Goal: Complete application form: Complete application form

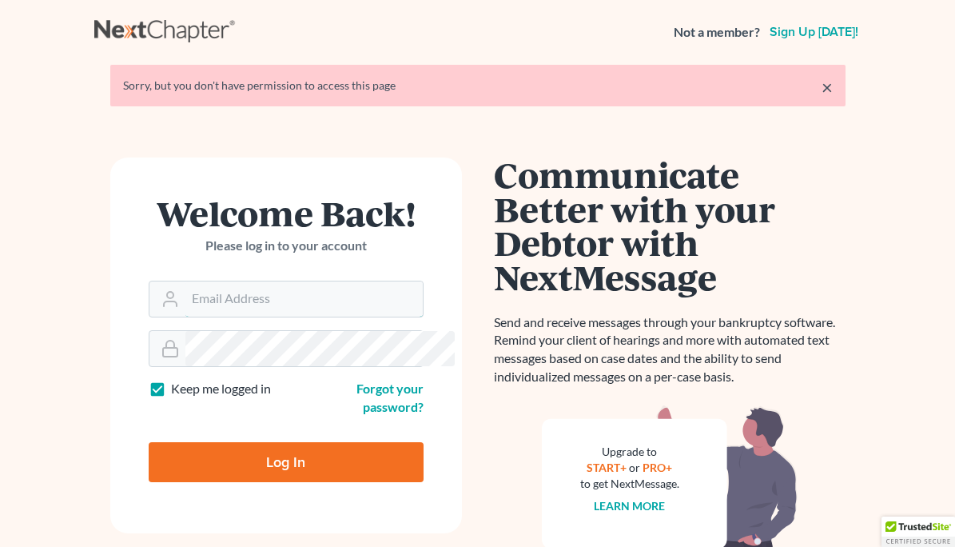
type input "[PERSON_NAME][EMAIL_ADDRESS][DOMAIN_NAME]"
click at [283, 448] on input "Log In" at bounding box center [286, 462] width 275 height 40
type input "Thinking..."
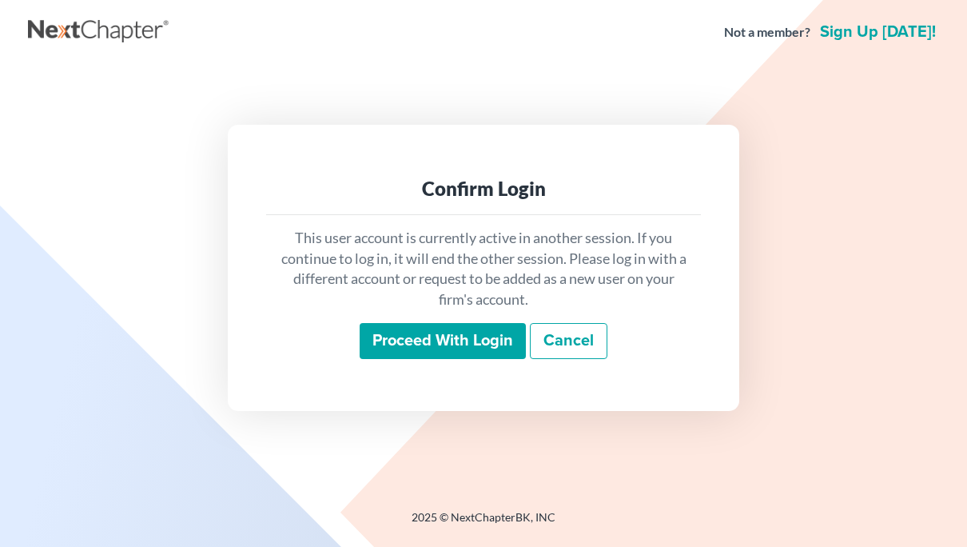
click at [469, 336] on input "Proceed with login" at bounding box center [443, 341] width 166 height 37
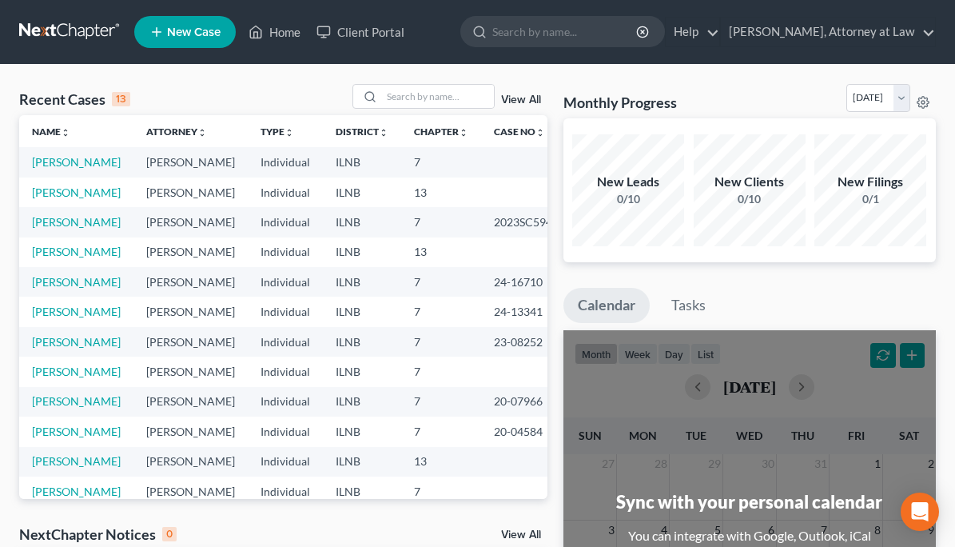
scroll to position [2, 0]
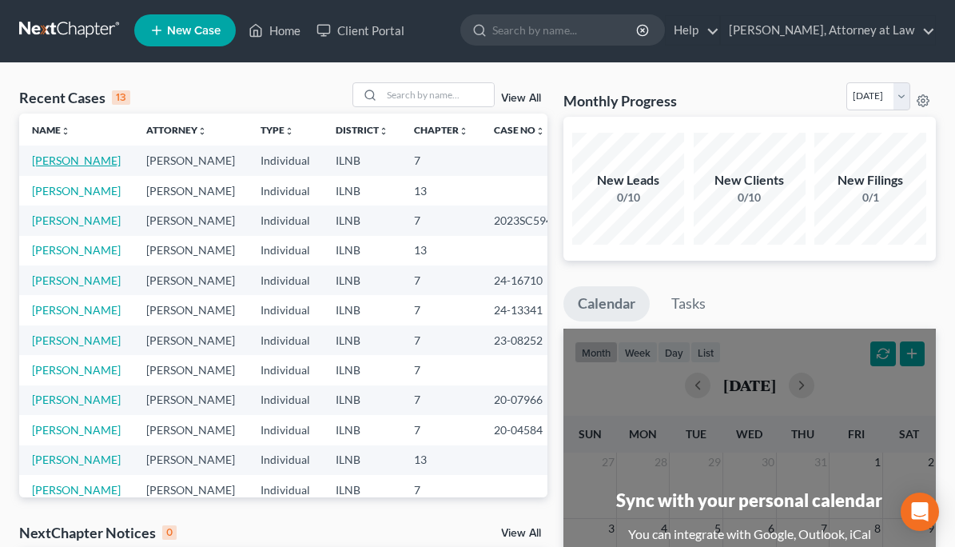
click at [71, 162] on link "Alexander, Jennifer" at bounding box center [76, 160] width 89 height 14
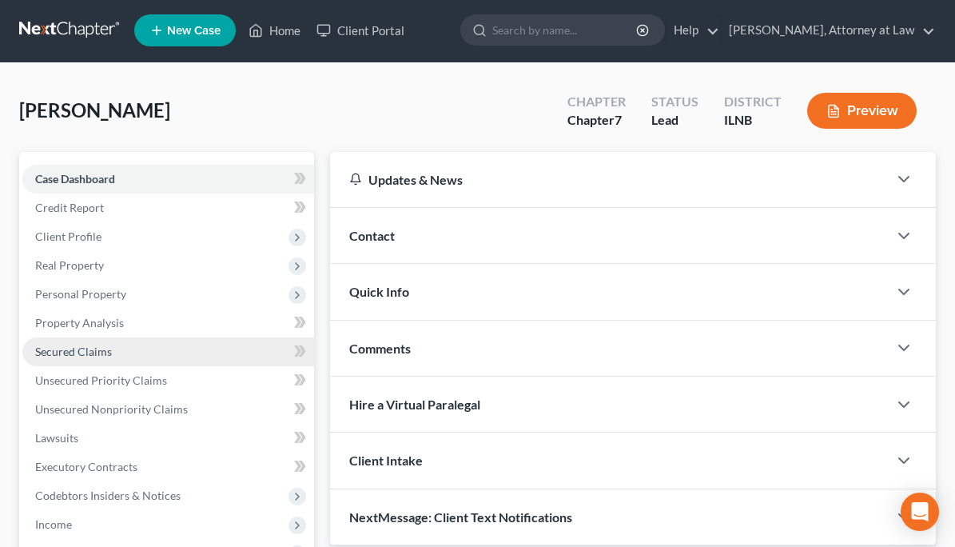
click at [97, 351] on span "Secured Claims" at bounding box center [73, 351] width 77 height 14
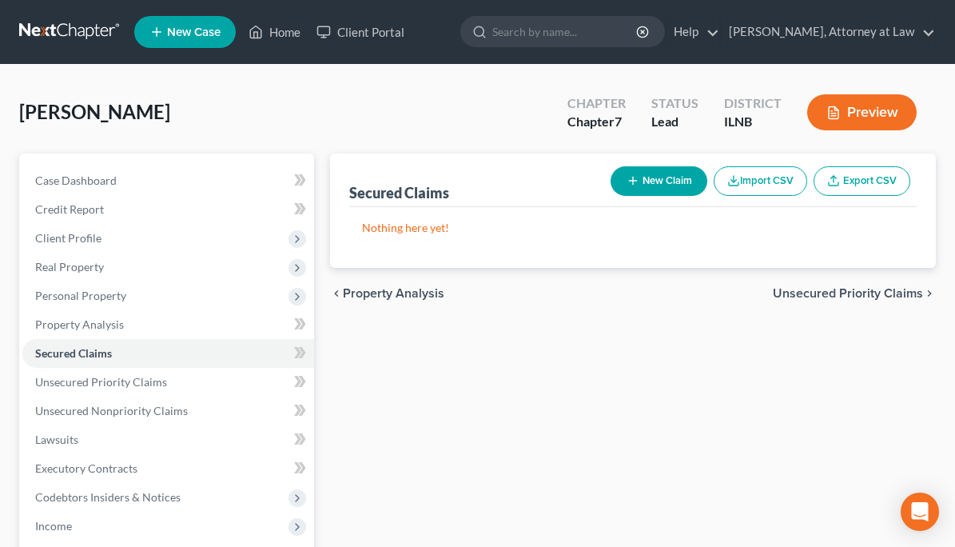
drag, startPoint x: 640, startPoint y: 197, endPoint x: 647, endPoint y: 190, distance: 9.0
click at [647, 190] on button "New Claim" at bounding box center [659, 181] width 97 height 30
select select "0"
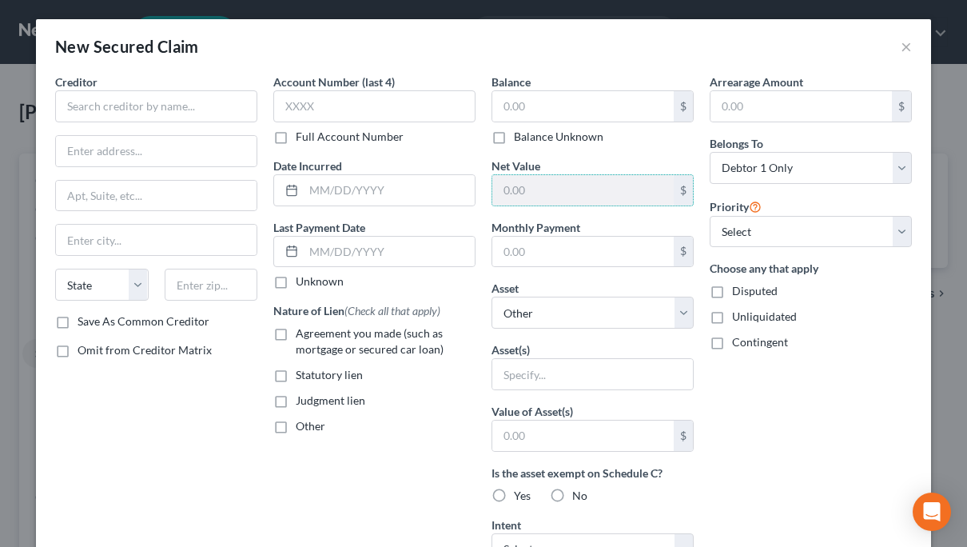
click at [647, 190] on input "text" at bounding box center [582, 190] width 181 height 30
click at [531, 324] on select "Select Other Multiple Assets" at bounding box center [593, 313] width 202 height 32
select select
click at [492, 297] on select "Select Other Multiple Assets" at bounding box center [593, 313] width 202 height 32
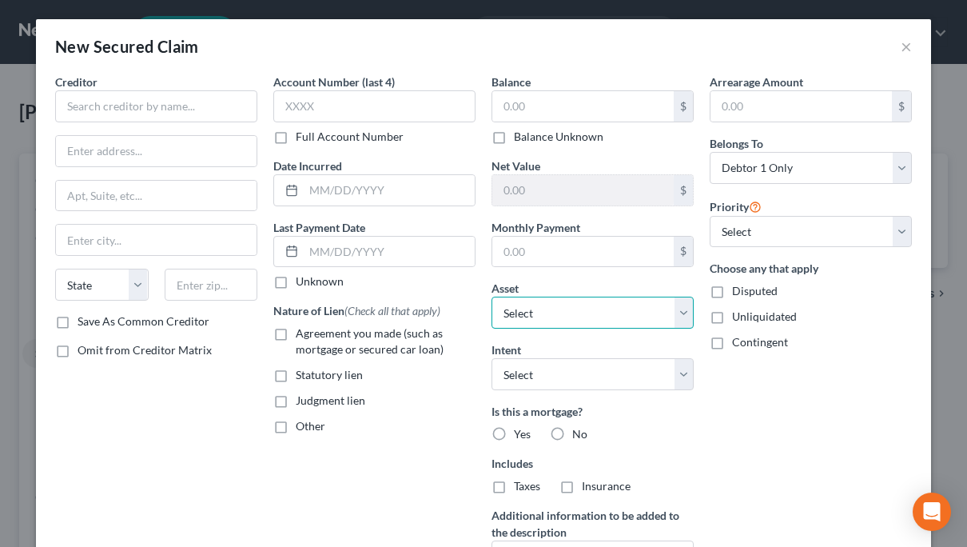
click at [591, 319] on select "Select Other Multiple Assets" at bounding box center [593, 313] width 202 height 32
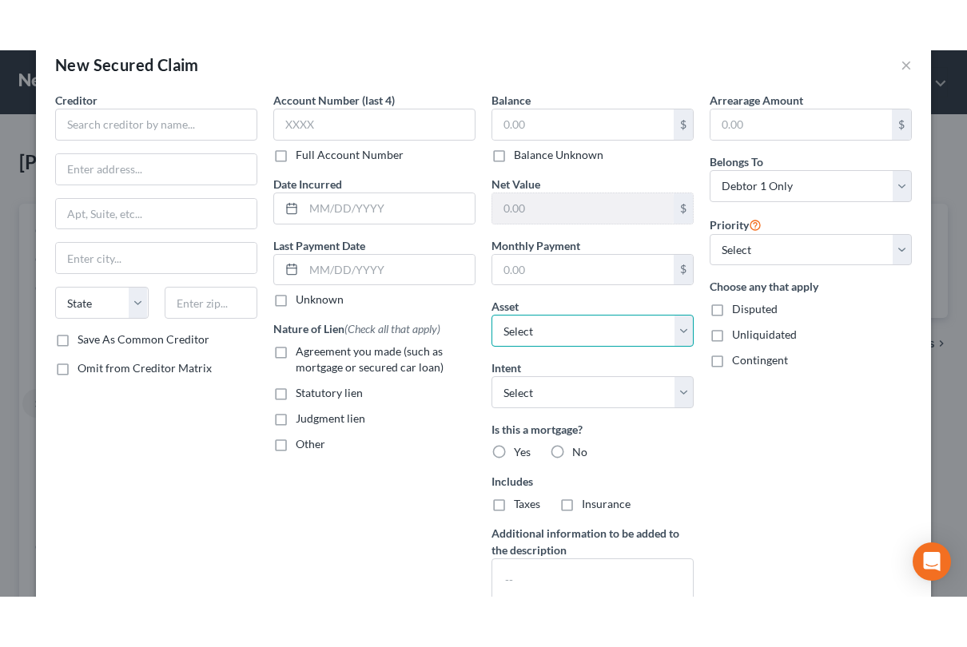
scroll to position [30, 0]
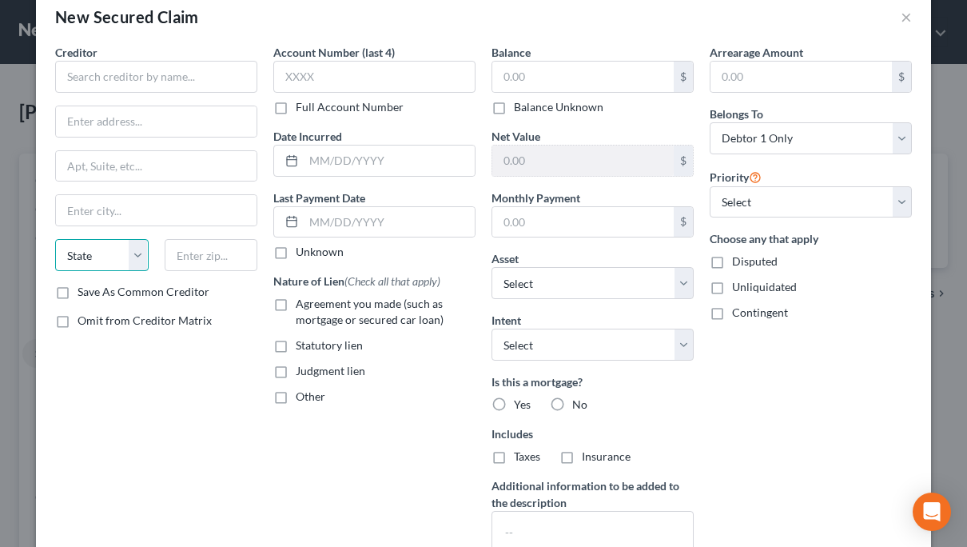
click at [118, 268] on select "State AL AK AR AZ CA CO CT DE DC FL GA GU HI ID IL IN IA KS KY LA ME MD MA MI M…" at bounding box center [102, 255] width 94 height 32
select select "14"
click at [55, 239] on select "State AL AK AR AZ CA CO CT DE DC FL GA GU HI ID IL IN IA KS KY LA ME MD MA MI M…" at bounding box center [102, 255] width 94 height 32
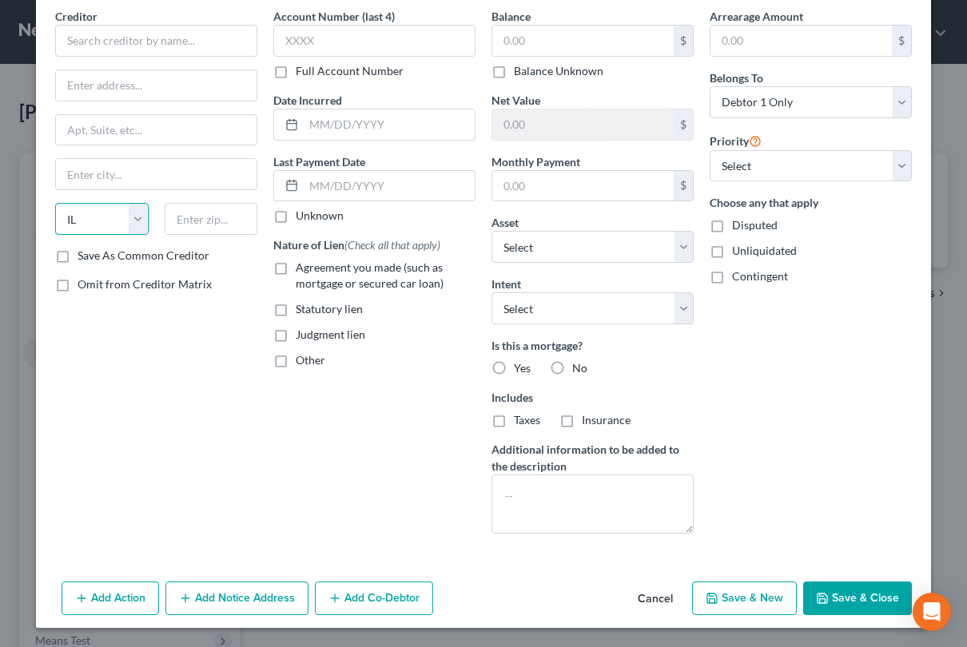
scroll to position [0, 0]
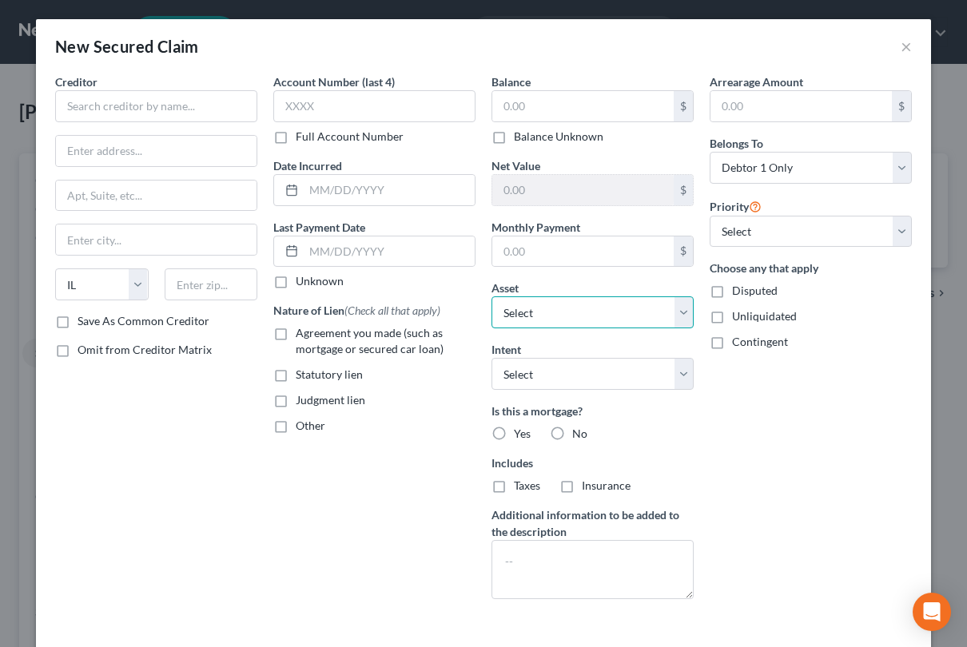
drag, startPoint x: 624, startPoint y: 308, endPoint x: 624, endPoint y: 297, distance: 11.2
click at [624, 297] on select "Select Other Multiple Assets" at bounding box center [593, 313] width 202 height 32
click at [492, 297] on select "Select Other Multiple Assets" at bounding box center [593, 313] width 202 height 32
click at [296, 336] on label "Agreement you made (such as mortgage or secured car loan)" at bounding box center [386, 341] width 180 height 32
click at [302, 336] on input "Agreement you made (such as mortgage or secured car loan)" at bounding box center [307, 330] width 10 height 10
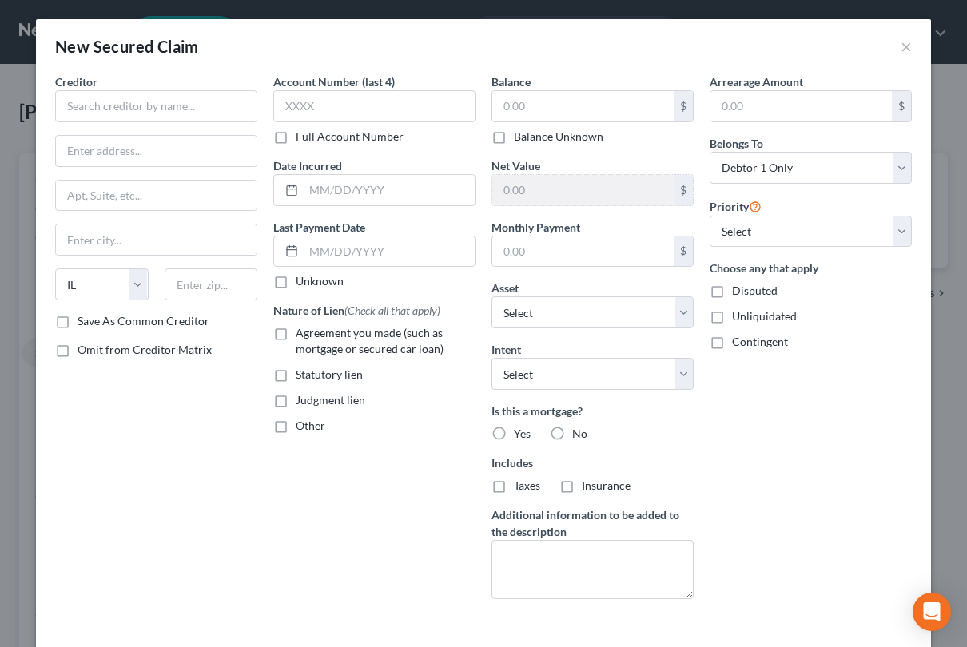
checkbox input "true"
click at [572, 433] on label "No" at bounding box center [579, 434] width 15 height 16
click at [579, 433] on input "No" at bounding box center [584, 431] width 10 height 10
radio input "true"
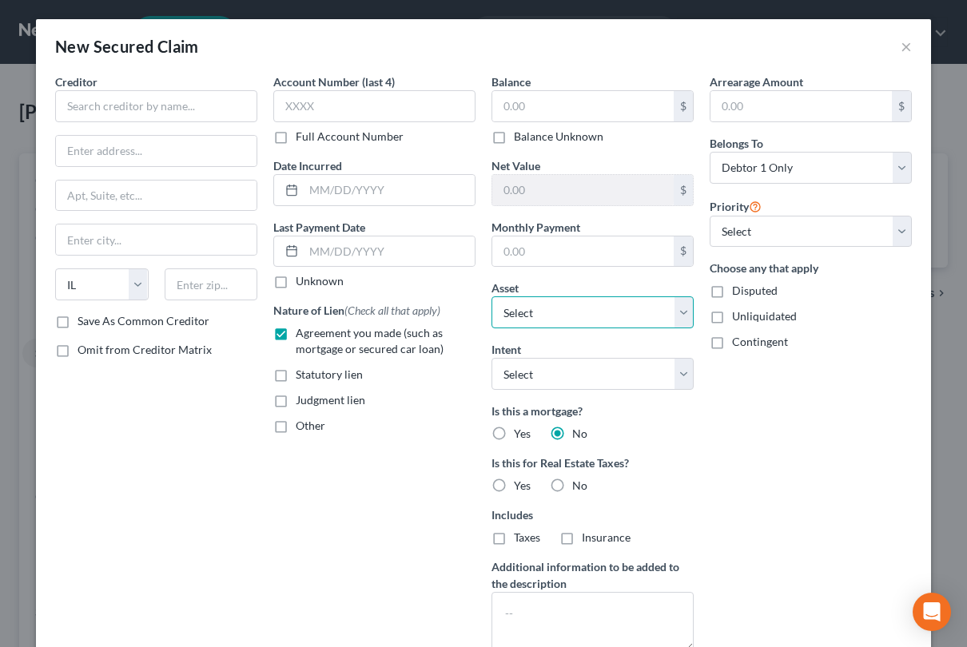
click at [631, 313] on select "Select Other Multiple Assets" at bounding box center [593, 313] width 202 height 32
select select "0"
click at [492, 297] on select "Select Other Multiple Assets" at bounding box center [593, 313] width 202 height 32
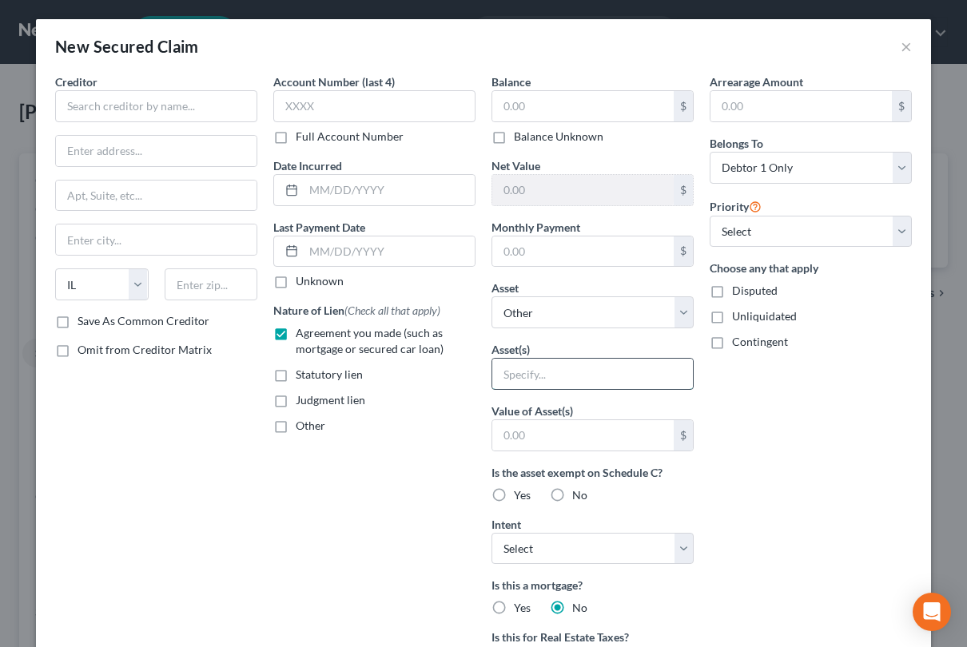
click at [621, 373] on input "text" at bounding box center [592, 374] width 201 height 30
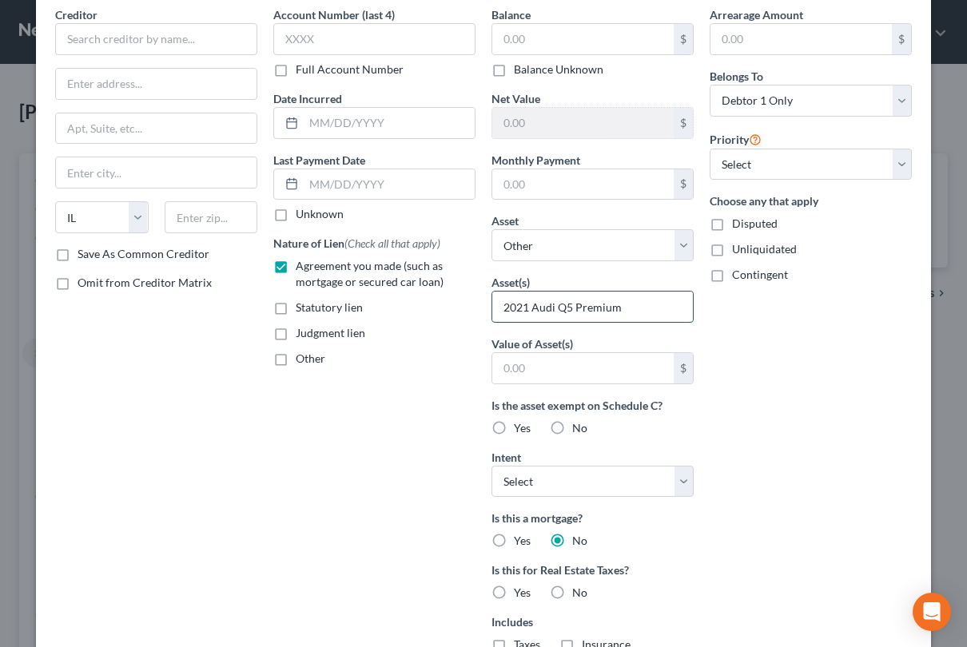
scroll to position [68, 0]
type input "2021 Audi Q5 Premium"
click at [622, 370] on input "text" at bounding box center [582, 367] width 181 height 30
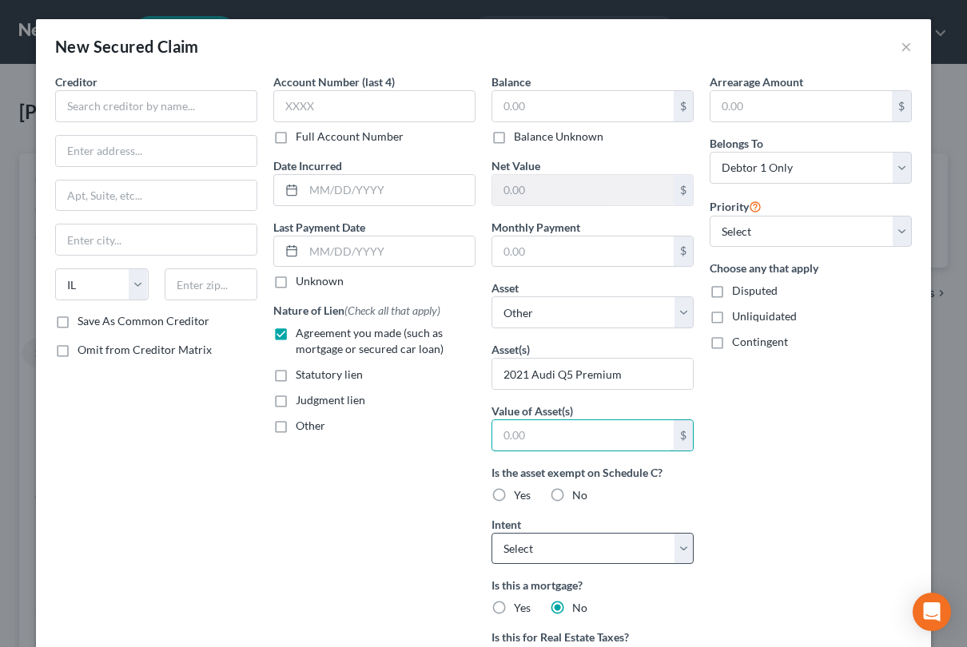
scroll to position [2, 0]
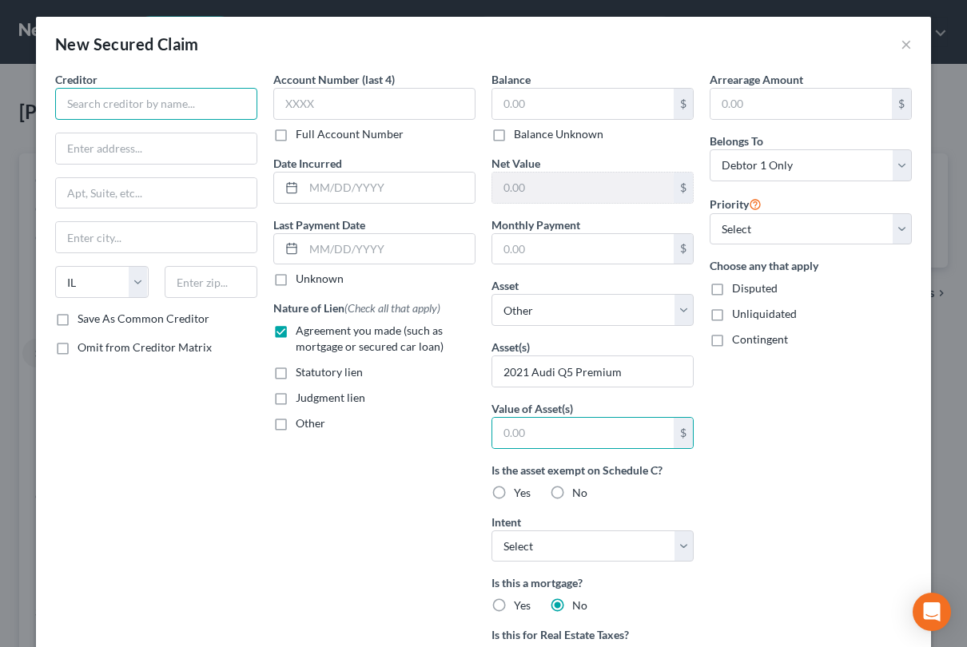
click at [159, 107] on input "text" at bounding box center [156, 104] width 202 height 32
type input "Planites Credit Union"
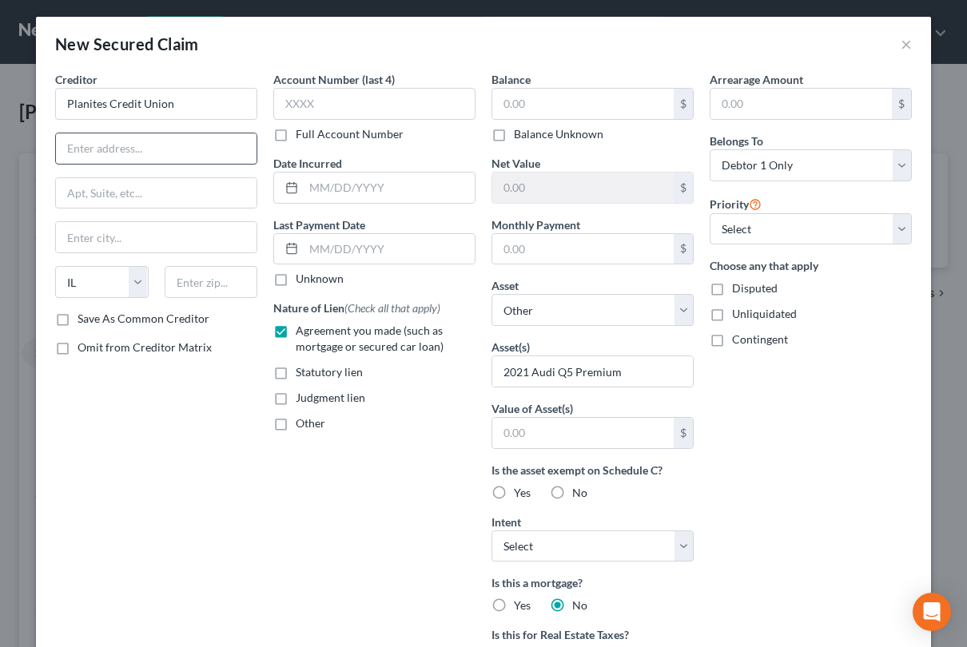
click at [154, 148] on input "text" at bounding box center [156, 148] width 201 height 30
click at [99, 151] on input "text" at bounding box center [156, 148] width 201 height 30
paste input "300 E Randolph St"
type input "300 E Randolph St"
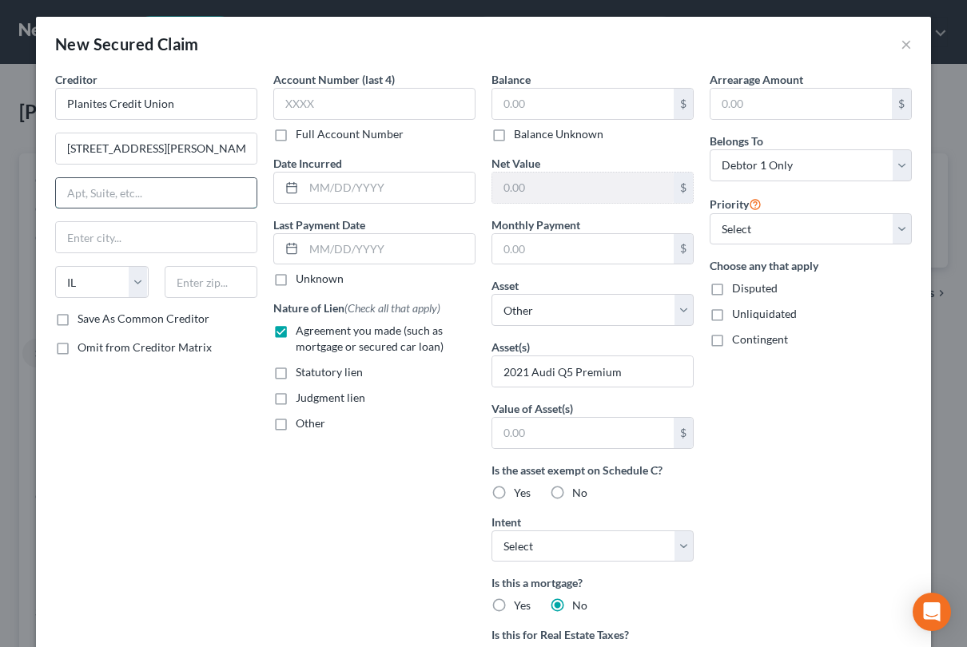
click at [139, 187] on input "text" at bounding box center [156, 193] width 201 height 30
type input "14th floor"
click at [91, 235] on input "text" at bounding box center [156, 237] width 201 height 30
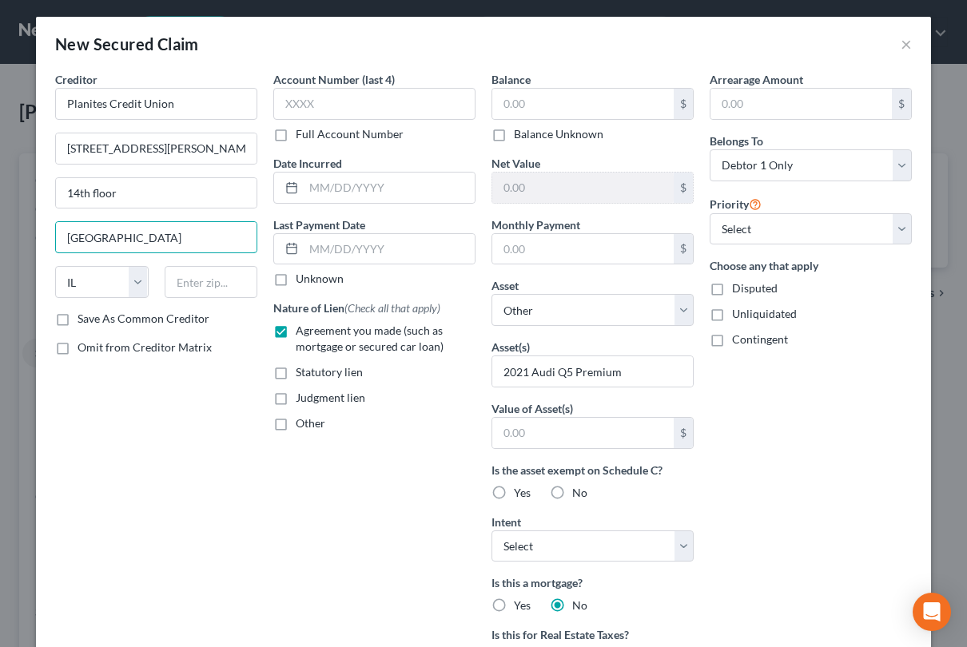
type input "Chicago"
click at [219, 293] on input "text" at bounding box center [212, 282] width 94 height 32
type input "60601"
click at [78, 318] on label "Save As Common Creditor" at bounding box center [144, 319] width 132 height 16
click at [84, 318] on input "Save As Common Creditor" at bounding box center [89, 316] width 10 height 10
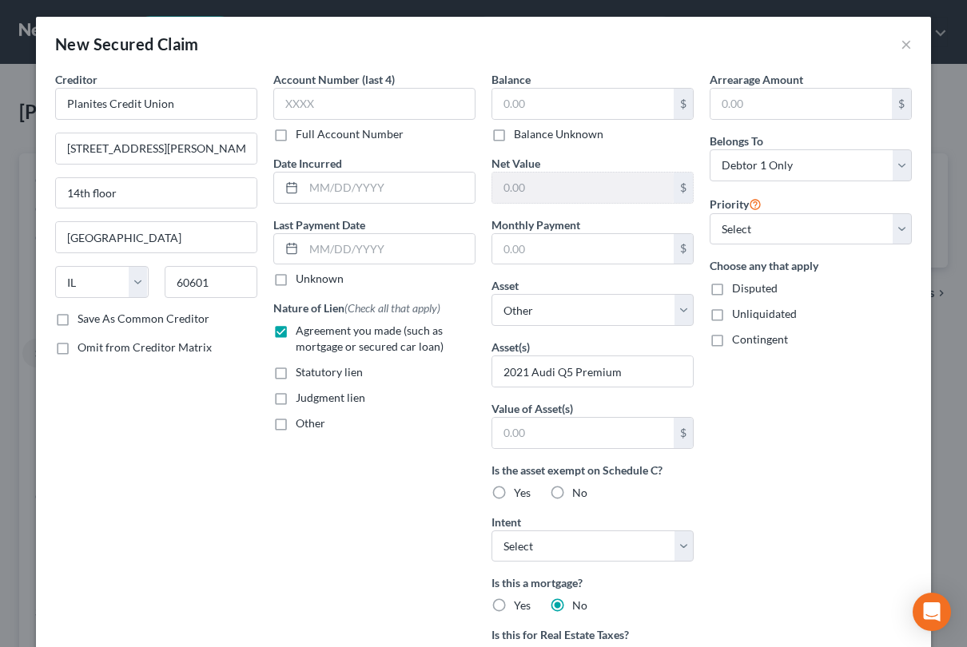
checkbox input "true"
click at [391, 113] on input "text" at bounding box center [374, 104] width 202 height 32
click at [543, 95] on input "text" at bounding box center [582, 104] width 181 height 30
type input "11,829.32"
click at [649, 243] on input "text" at bounding box center [582, 249] width 181 height 30
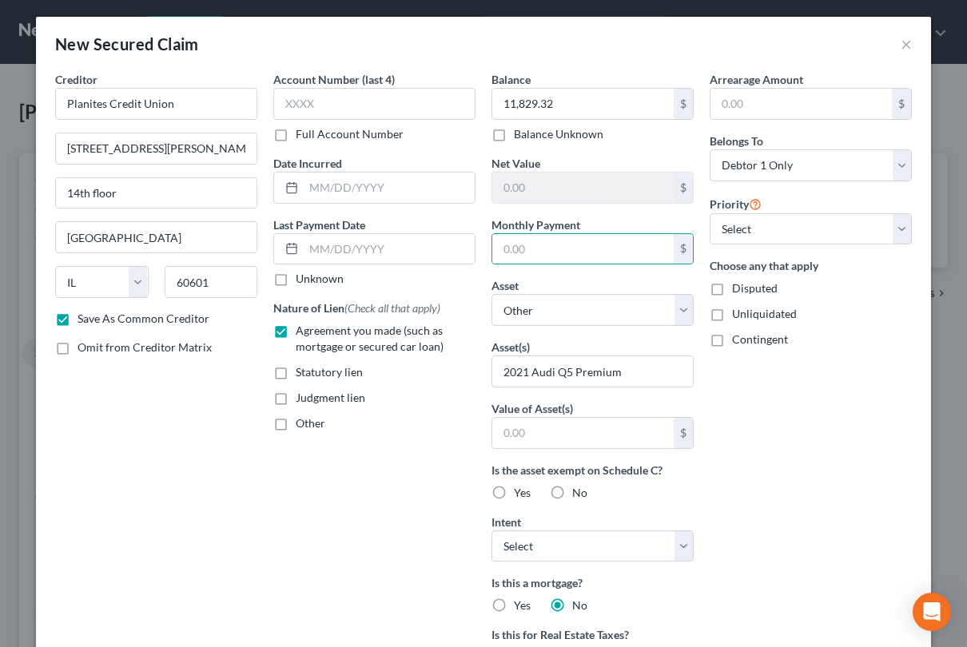
click at [864, 452] on div "Arrearage Amount $ Belongs To * Select Debtor 1 Only Debtor 2 Only Debtor 1 And…" at bounding box center [811, 453] width 218 height 765
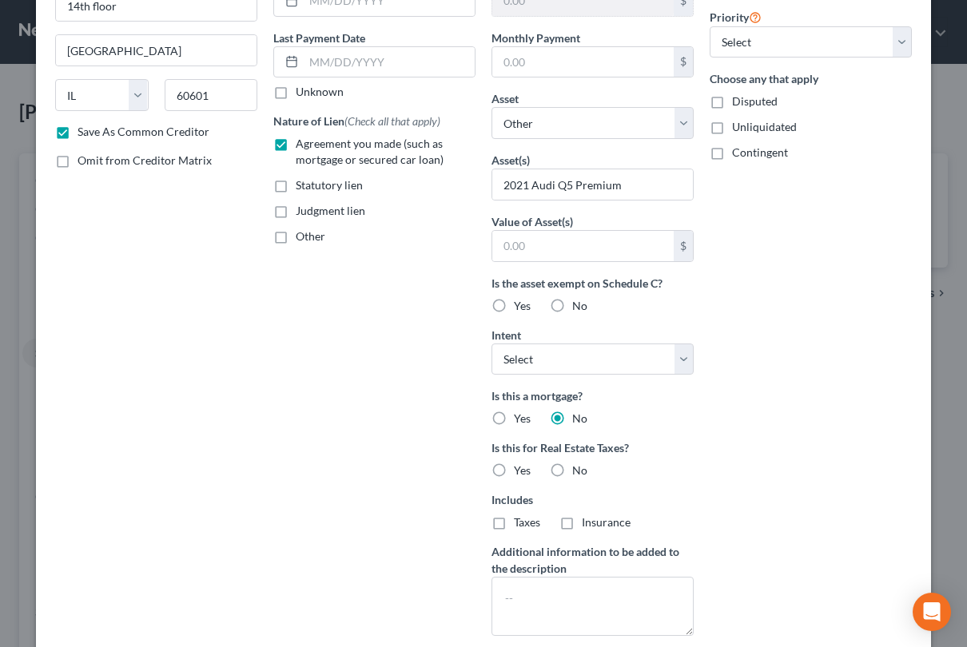
scroll to position [263, 0]
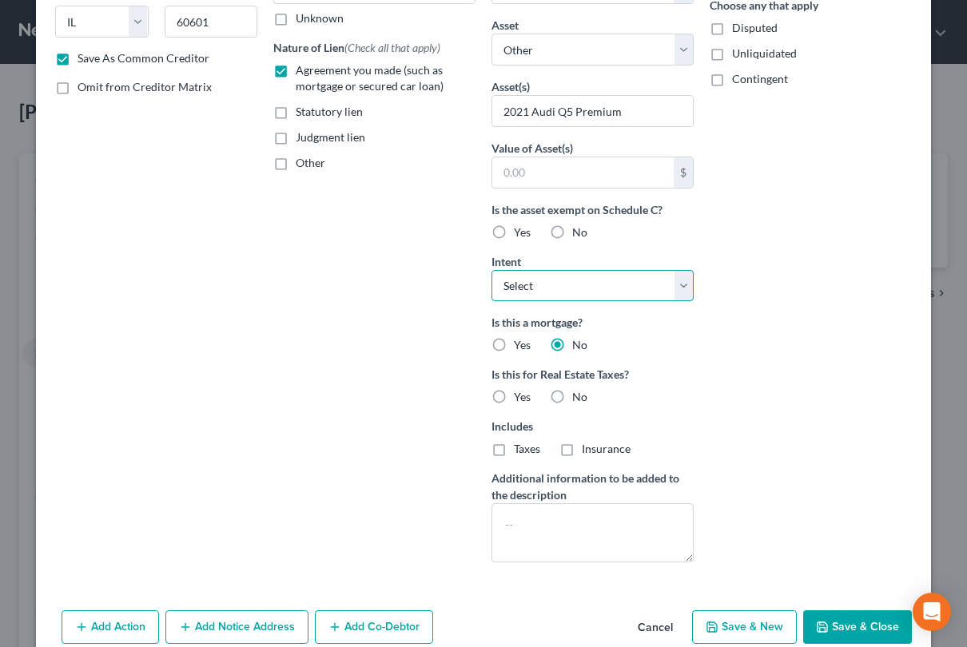
click at [641, 293] on select "Select Surrender Redeem Reaffirm Avoid Other" at bounding box center [593, 286] width 202 height 32
select select "2"
click at [492, 270] on select "Select Surrender Redeem Reaffirm Avoid Other" at bounding box center [593, 286] width 202 height 32
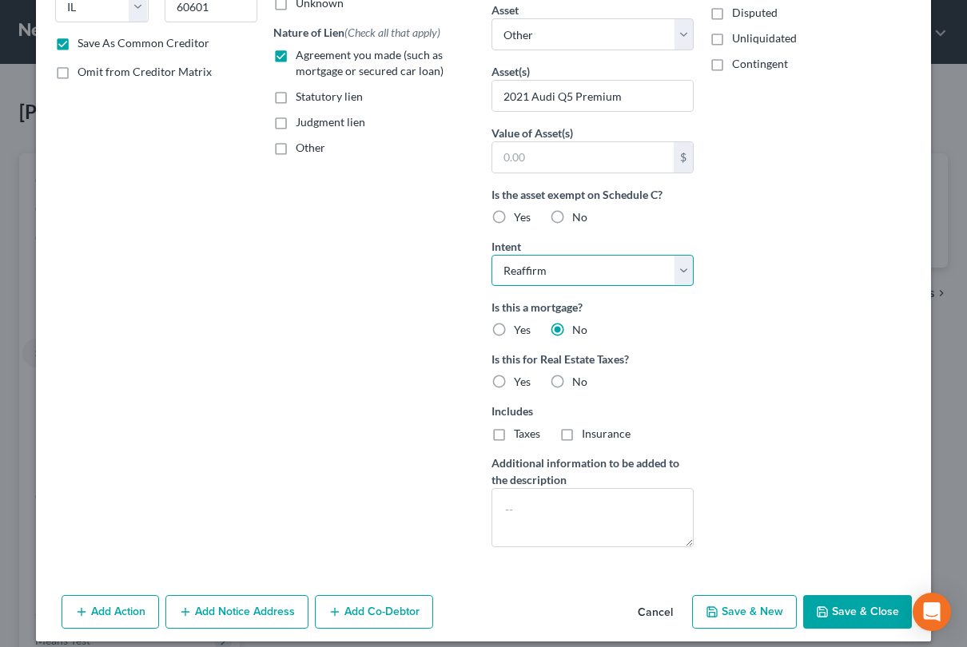
scroll to position [292, 0]
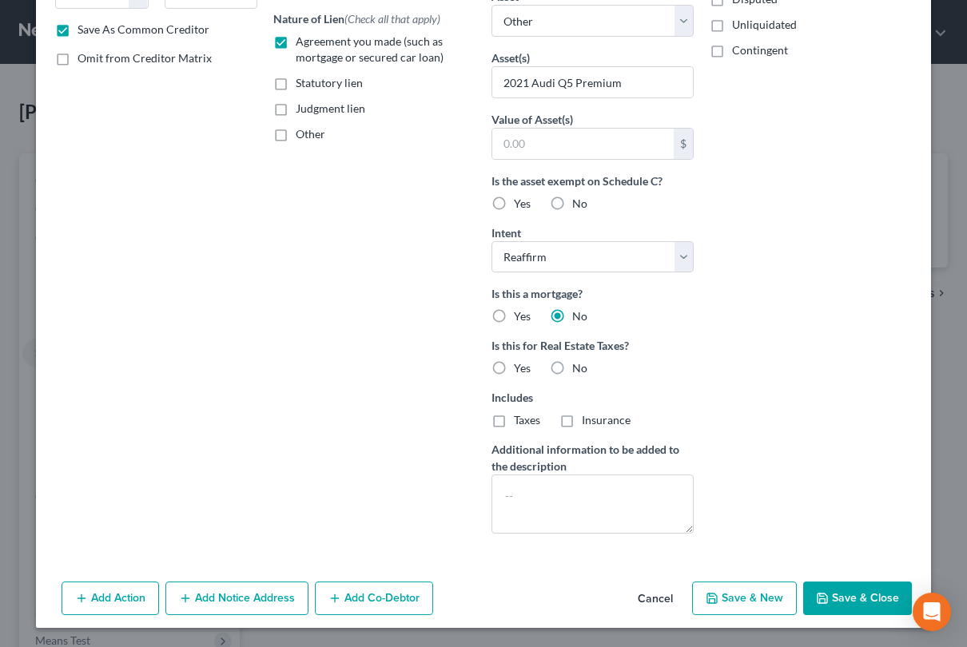
click at [845, 546] on button "Save & Close" at bounding box center [857, 599] width 109 height 34
checkbox input "false"
select select
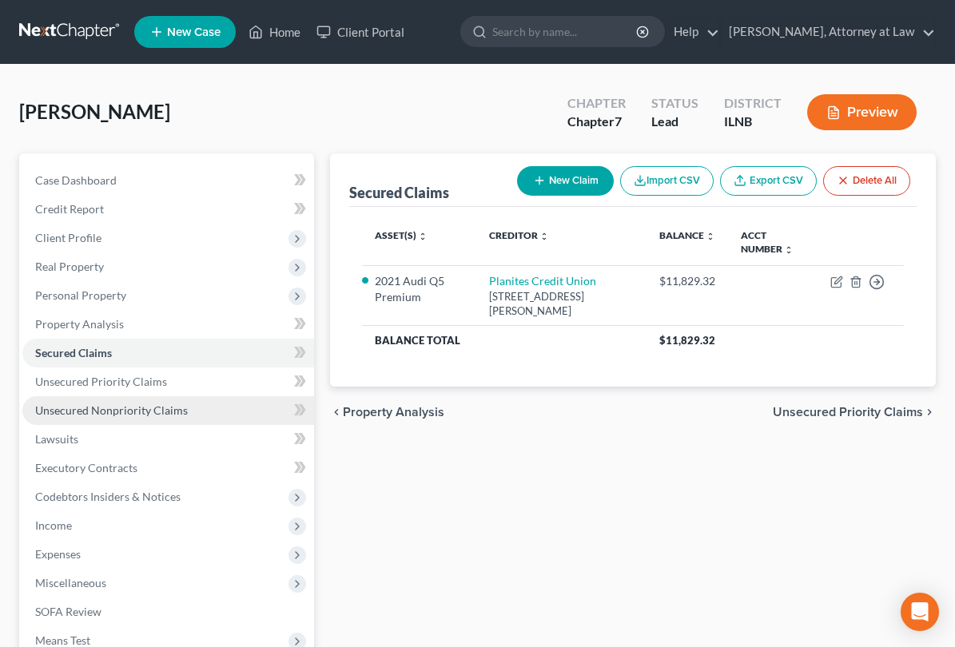
click at [174, 402] on link "Unsecured Nonpriority Claims" at bounding box center [168, 410] width 292 height 29
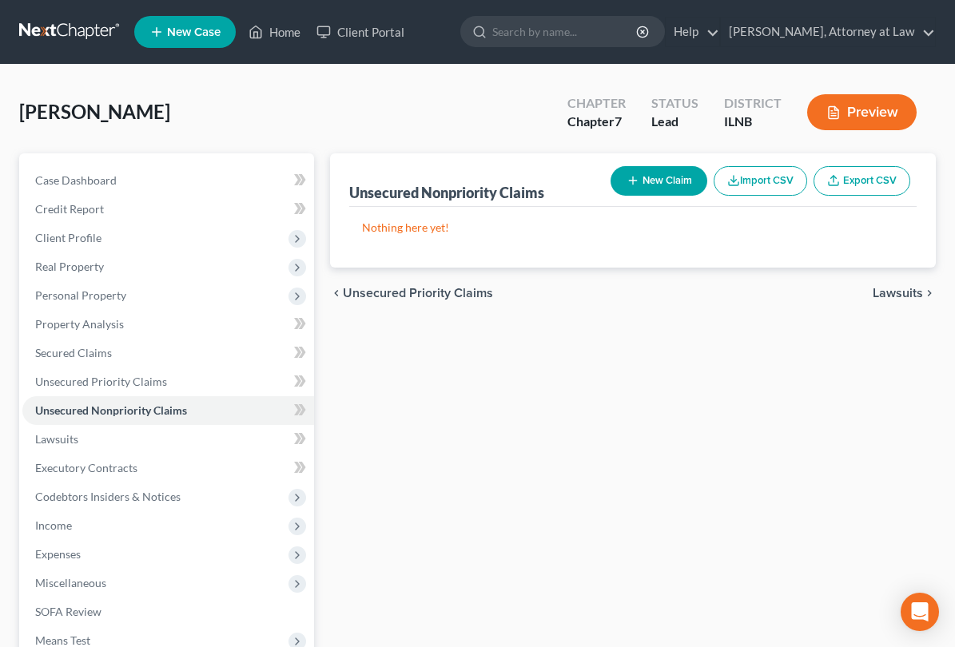
click at [639, 184] on button "New Claim" at bounding box center [659, 181] width 97 height 30
select select "0"
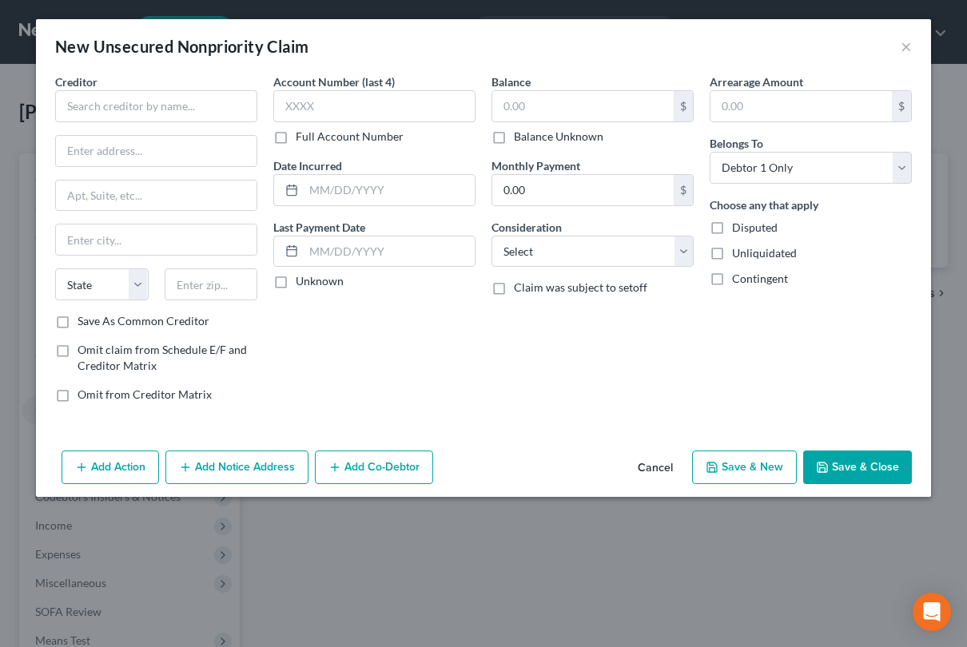
click at [120, 122] on div "Creditor * State AL AK AR AZ CA CO CT DE DC FL GA GU HI ID IL IN IA KS KY LA ME…" at bounding box center [156, 194] width 202 height 240
click at [134, 117] on input "text" at bounding box center [156, 106] width 202 height 32
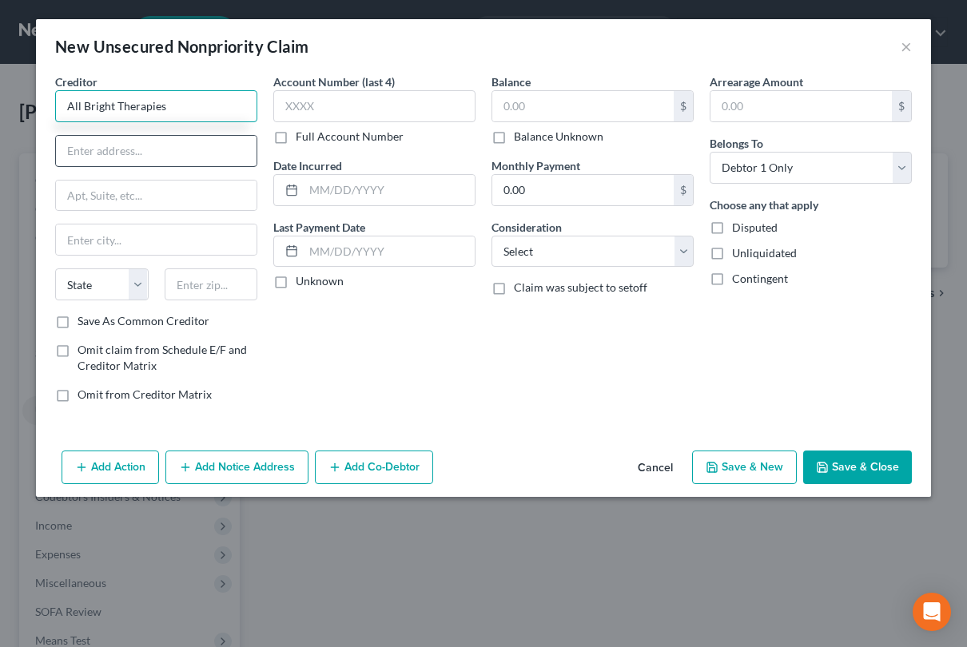
type input "All Bright Therapies"
click at [147, 161] on input "text" at bounding box center [156, 151] width 201 height 30
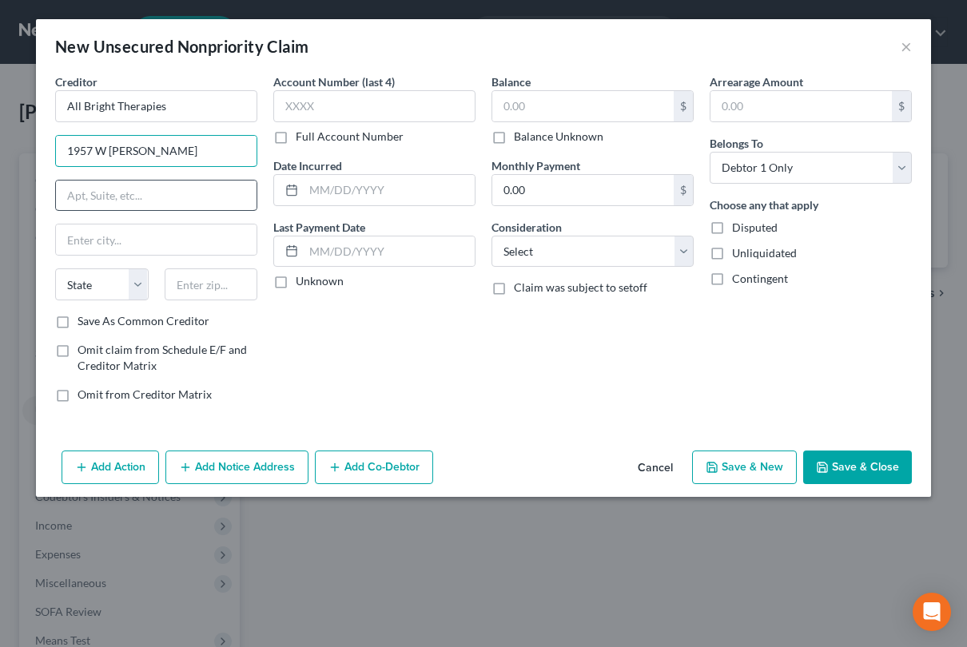
type input "1957 W Dickens"
click at [133, 200] on input "text" at bounding box center [156, 196] width 201 height 30
type input "Unit 1"
click at [111, 242] on input "text" at bounding box center [156, 240] width 201 height 30
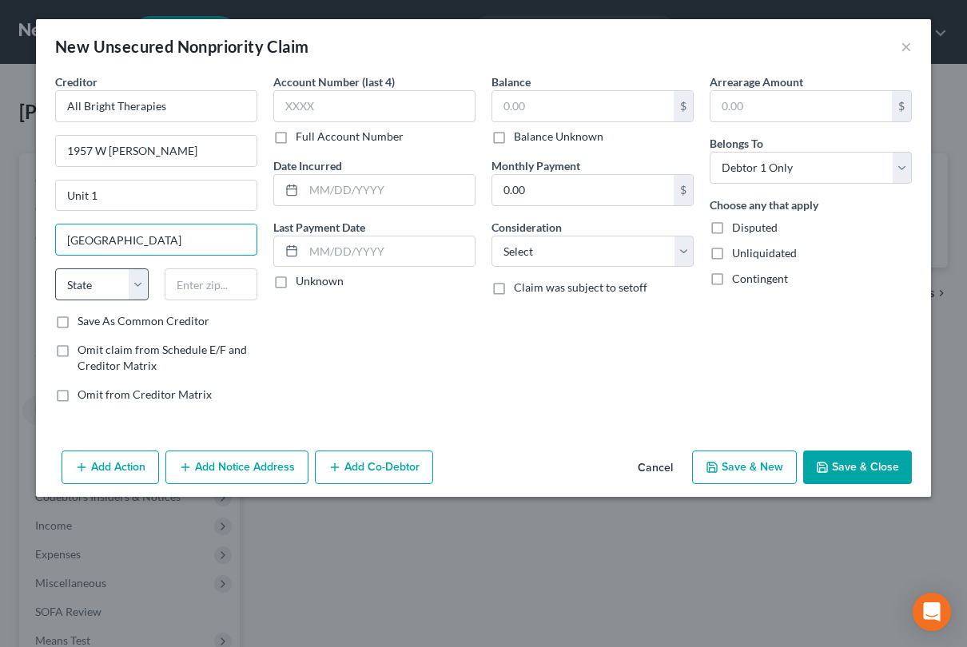
type input "Chicago"
click at [112, 297] on select "State AL AK AR AZ CA CO CT DE DC FL GA GU HI ID IL IN IA KS KY LA ME MD MA MI M…" at bounding box center [102, 285] width 94 height 32
select select "14"
click at [55, 269] on select "State AL AK AR AZ CA CO CT DE DC FL GA GU HI ID IL IN IA KS KY LA ME MD MA MI M…" at bounding box center [102, 285] width 94 height 32
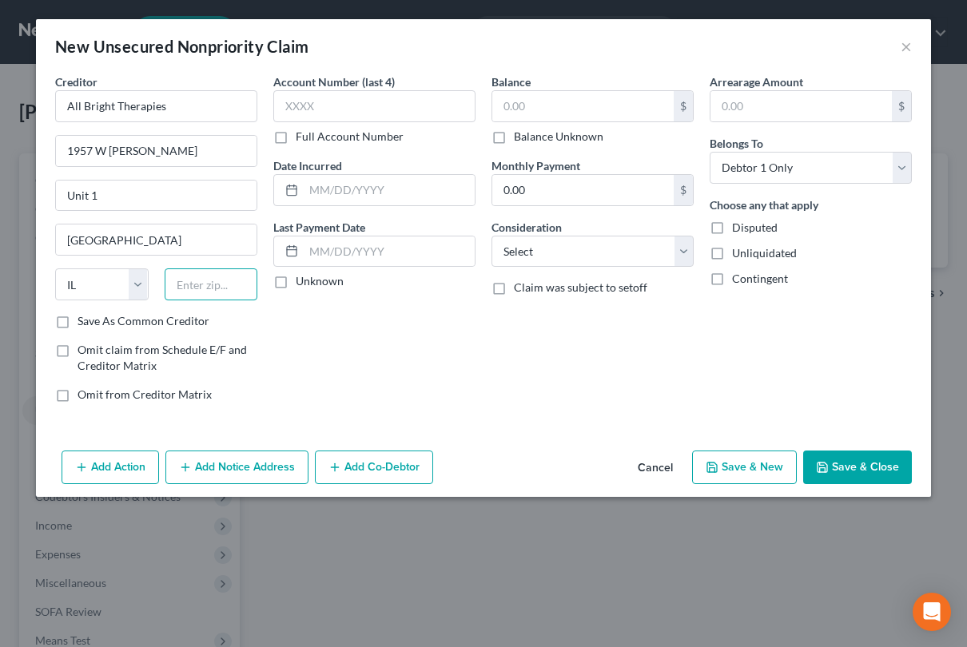
click at [198, 287] on input "text" at bounding box center [212, 285] width 94 height 32
type input "6"
type input "60614"
